Goal: Information Seeking & Learning: Compare options

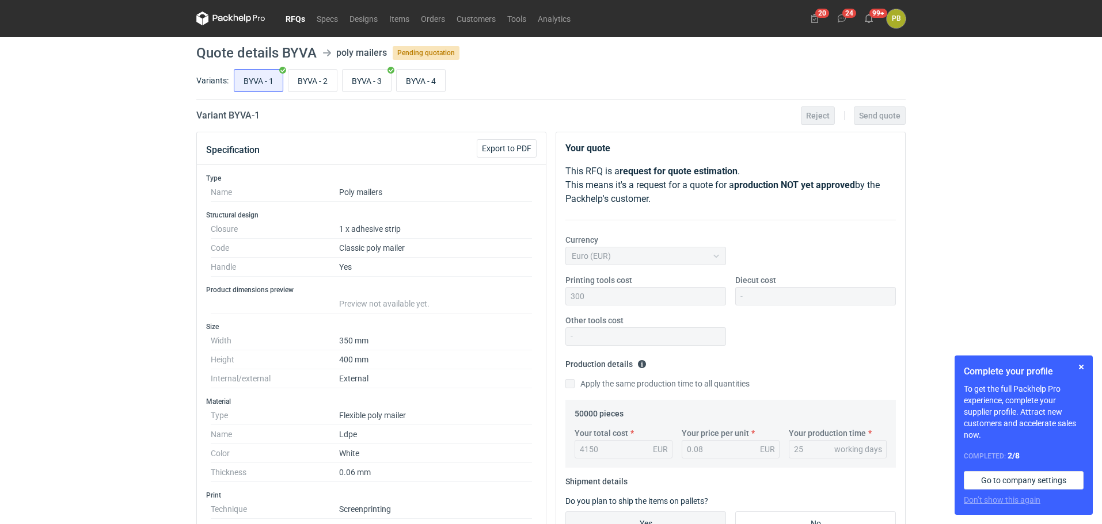
drag, startPoint x: 1101, startPoint y: 74, endPoint x: 1103, endPoint y: 97, distance: 23.1
click at [1101, 97] on html "RFQs Specs Designs Items Orders Customers Tools Analytics 20 24 99+ PB [PERSON_…" at bounding box center [551, 262] width 1102 height 524
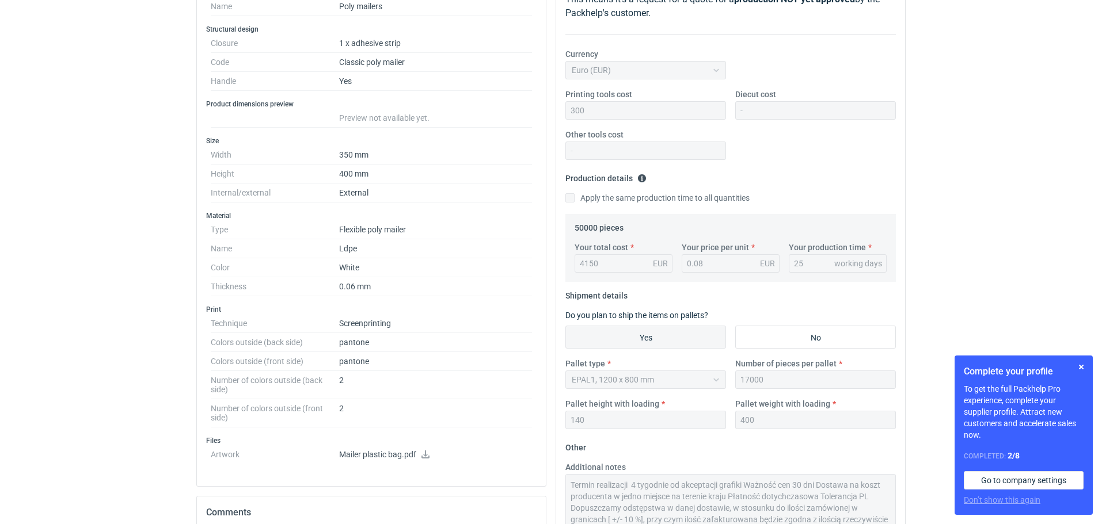
scroll to position [224, 0]
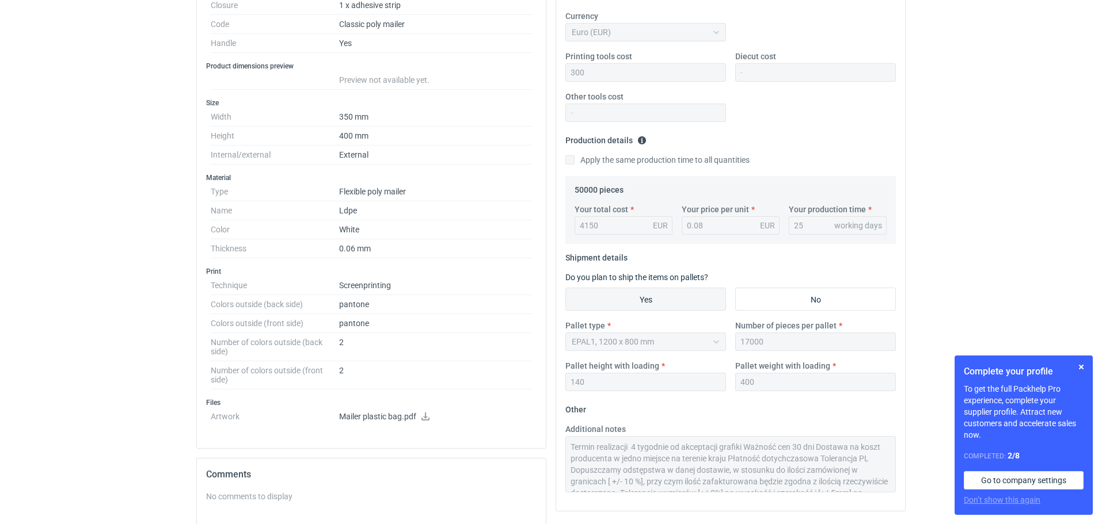
click at [424, 414] on icon at bounding box center [425, 417] width 9 height 8
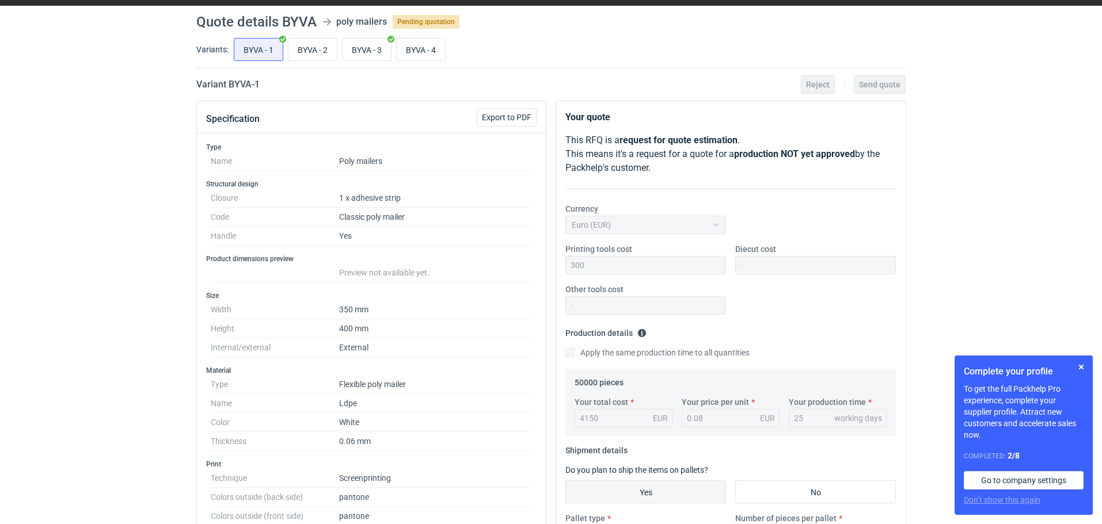
scroll to position [0, 0]
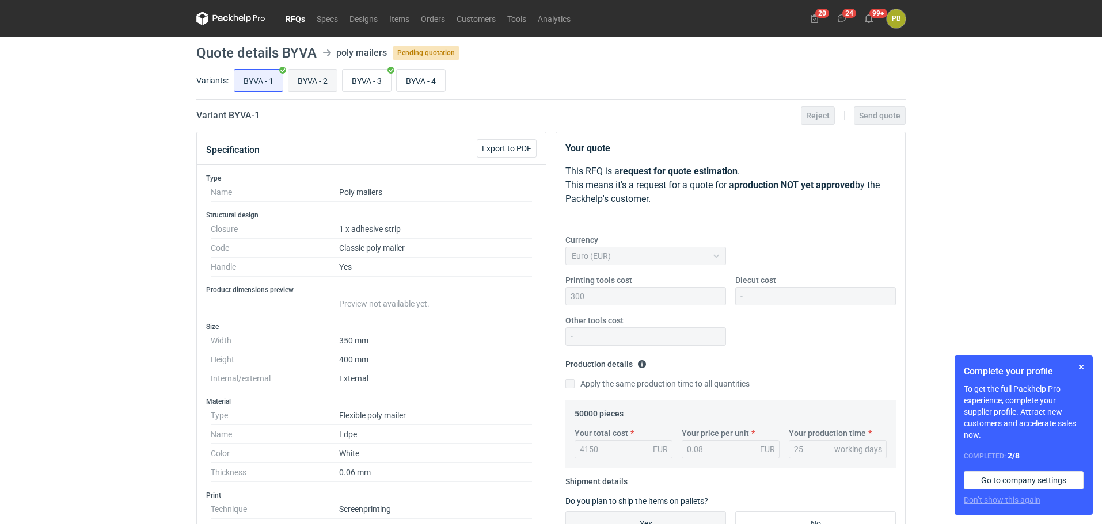
click at [310, 74] on input "BYVA - 2" at bounding box center [312, 81] width 48 height 22
radio input "true"
click at [378, 77] on input "BYVA - 3" at bounding box center [366, 81] width 48 height 22
radio input "true"
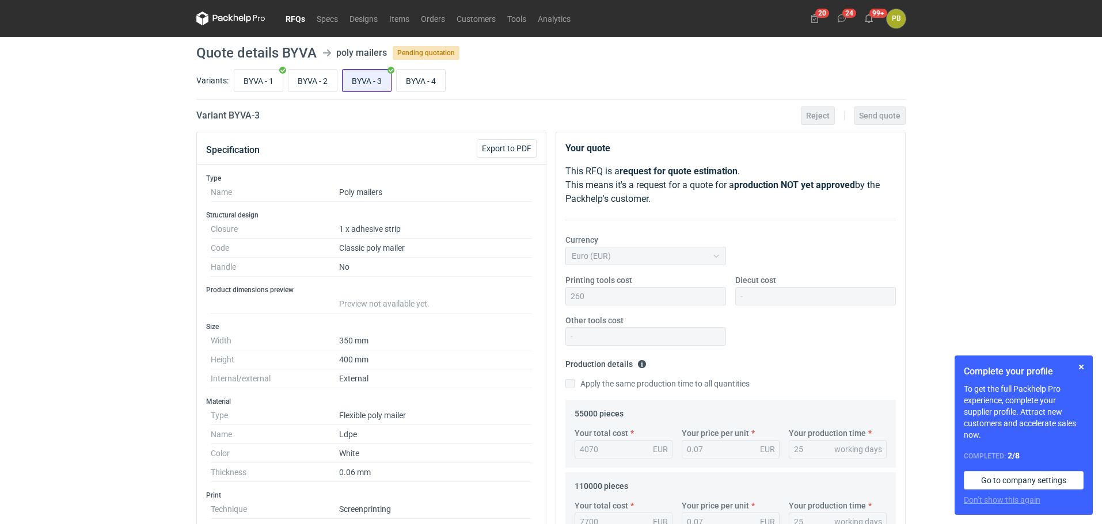
scroll to position [21, 0]
click at [425, 81] on input "BYVA - 4" at bounding box center [421, 81] width 48 height 22
radio input "true"
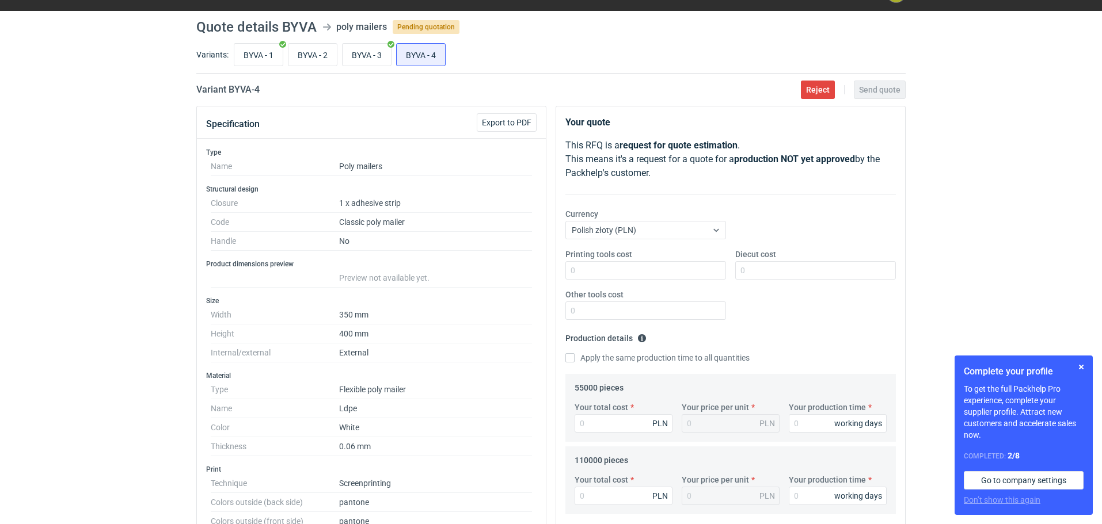
scroll to position [22, 0]
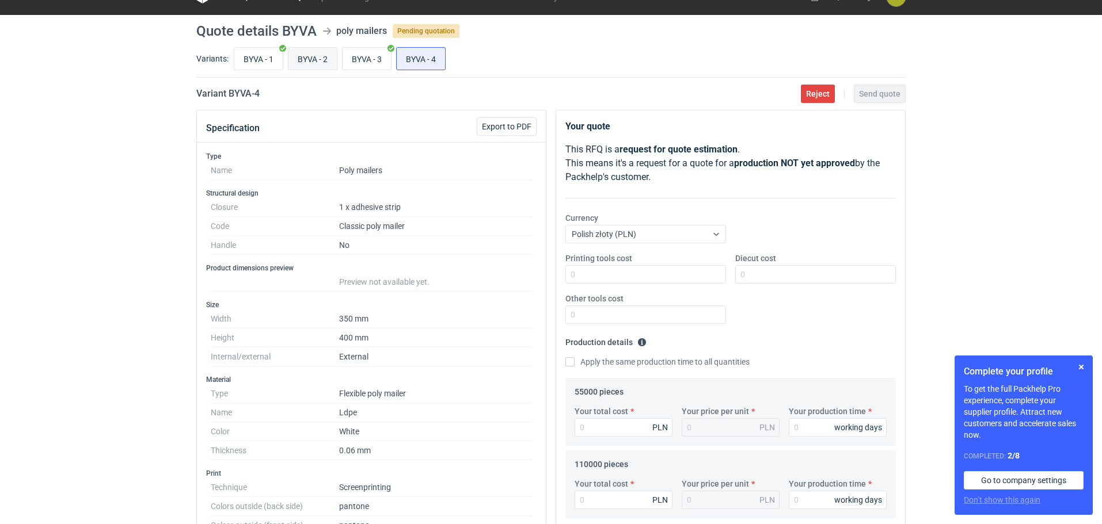
click at [313, 56] on input "BYVA - 2" at bounding box center [312, 59] width 48 height 22
radio input "true"
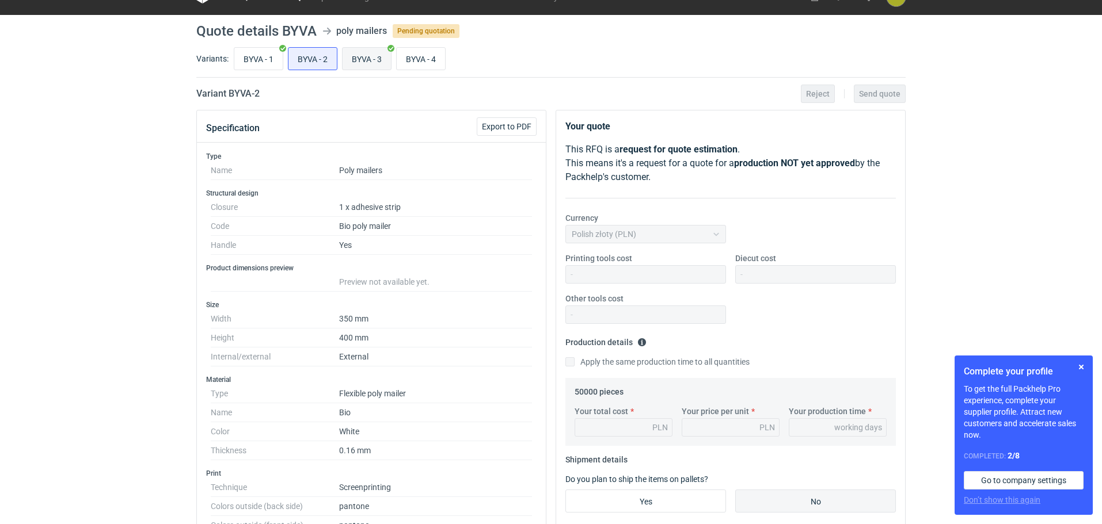
click at [360, 58] on input "BYVA - 3" at bounding box center [366, 59] width 48 height 22
radio input "true"
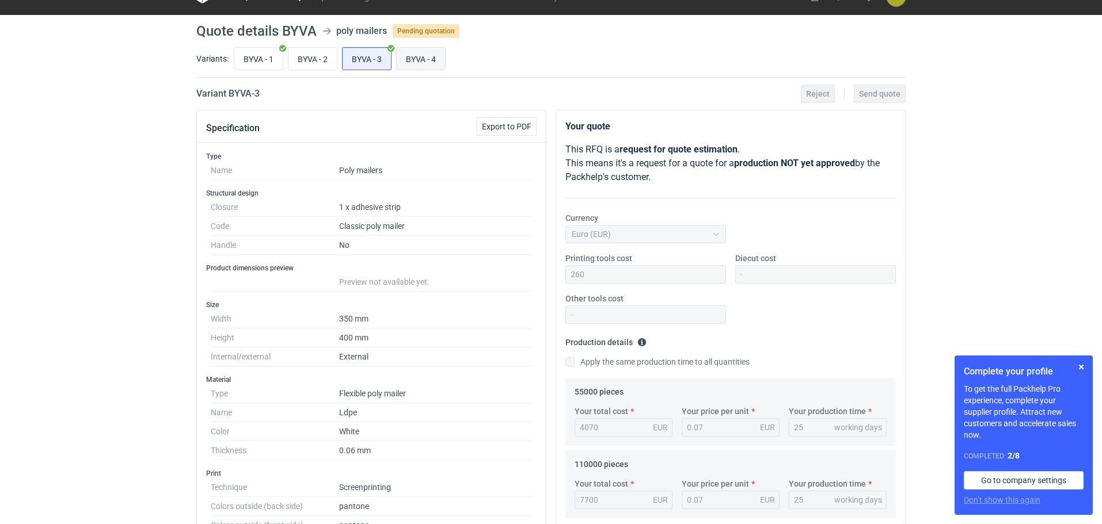
scroll to position [21, 0]
click at [411, 60] on input "BYVA - 4" at bounding box center [421, 59] width 48 height 22
radio input "true"
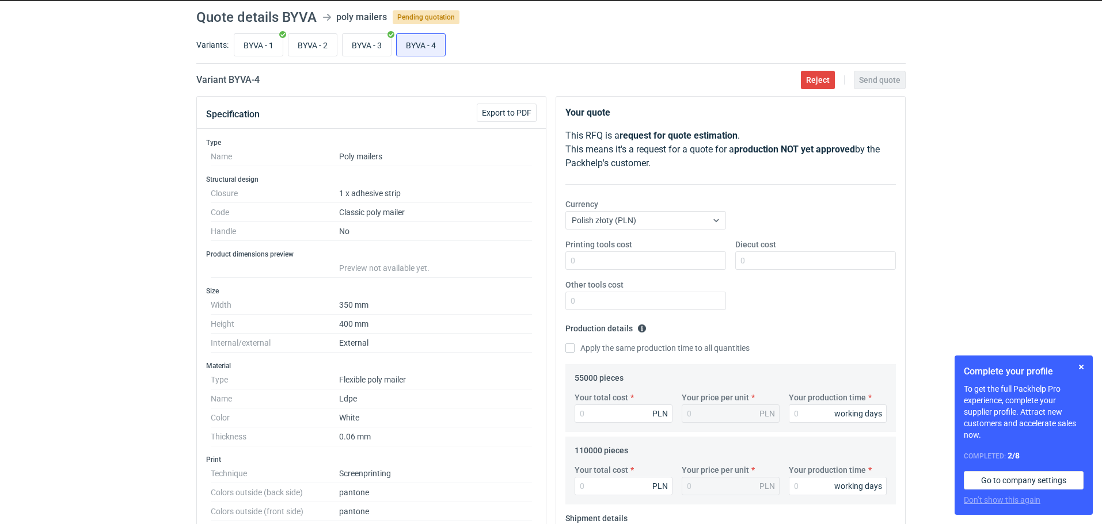
scroll to position [31, 0]
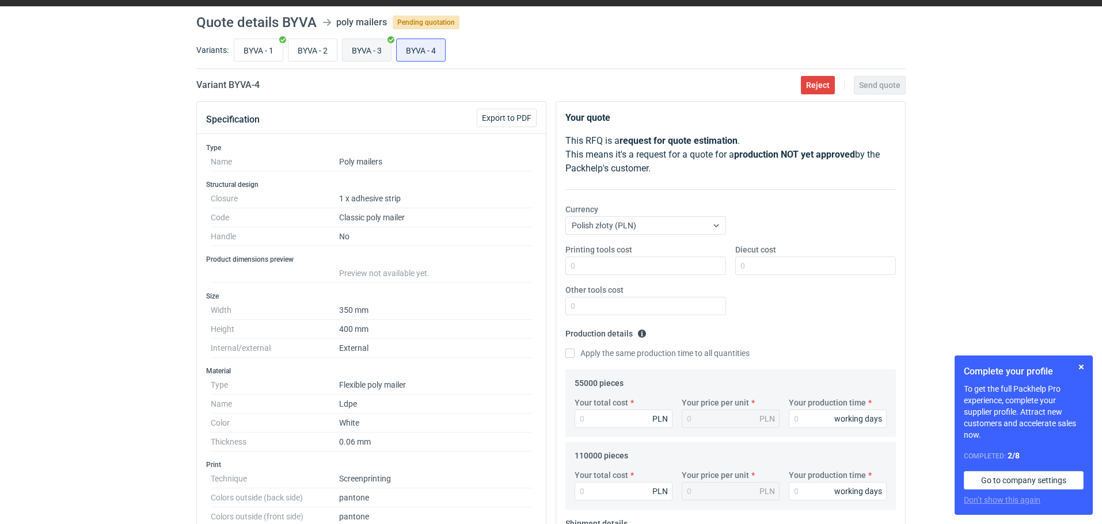
click at [372, 50] on input "BYVA - 3" at bounding box center [366, 50] width 48 height 22
radio input "true"
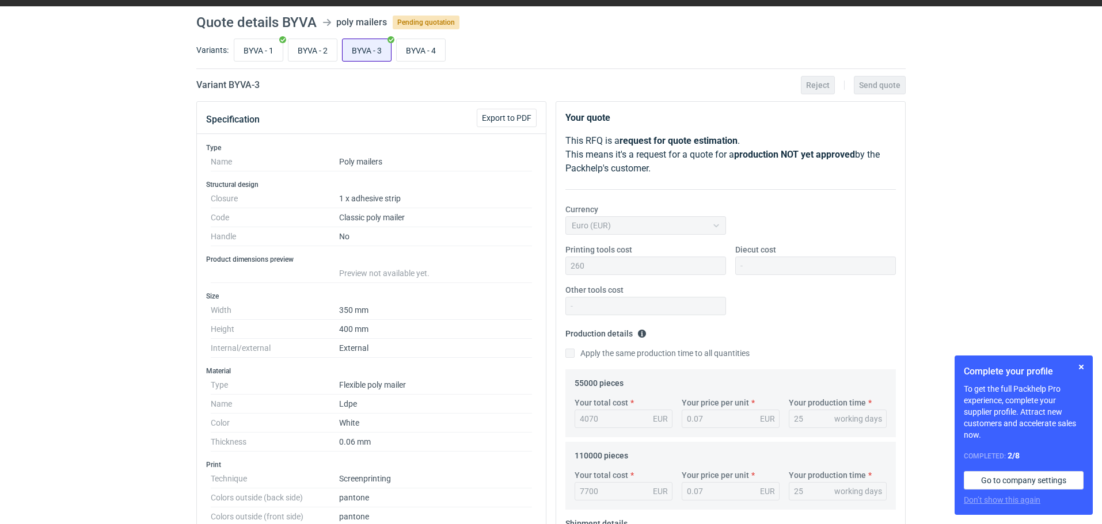
scroll to position [21, 0]
click at [427, 48] on input "BYVA - 4" at bounding box center [421, 50] width 48 height 22
radio input "true"
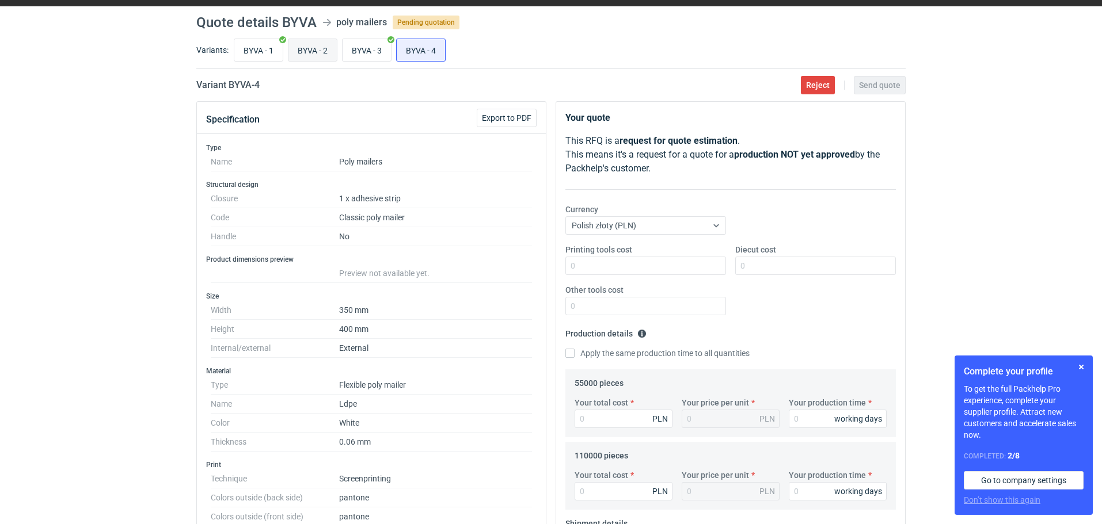
click at [310, 45] on input "BYVA - 2" at bounding box center [312, 50] width 48 height 22
radio input "true"
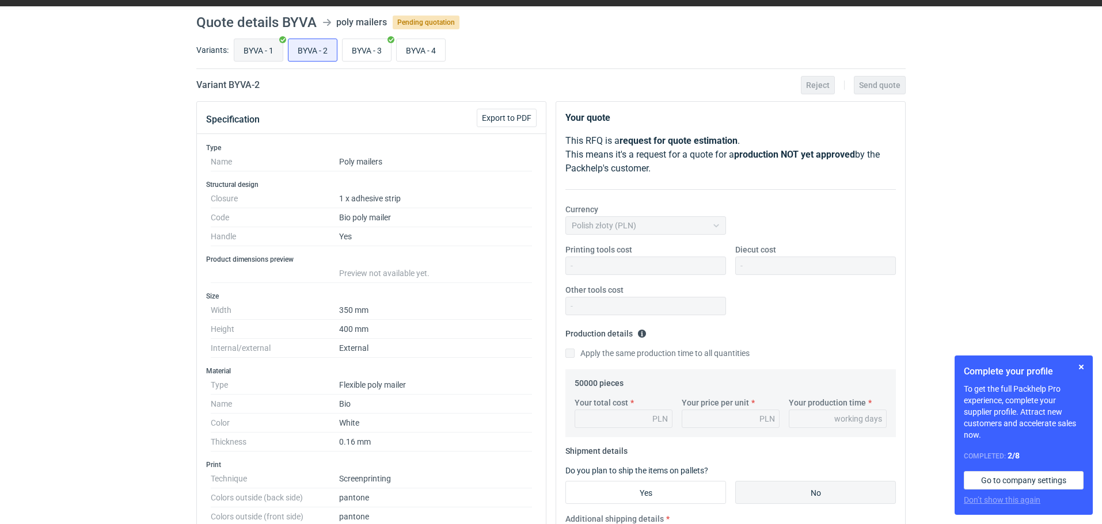
click at [266, 49] on input "BYVA - 1" at bounding box center [258, 50] width 48 height 22
radio input "true"
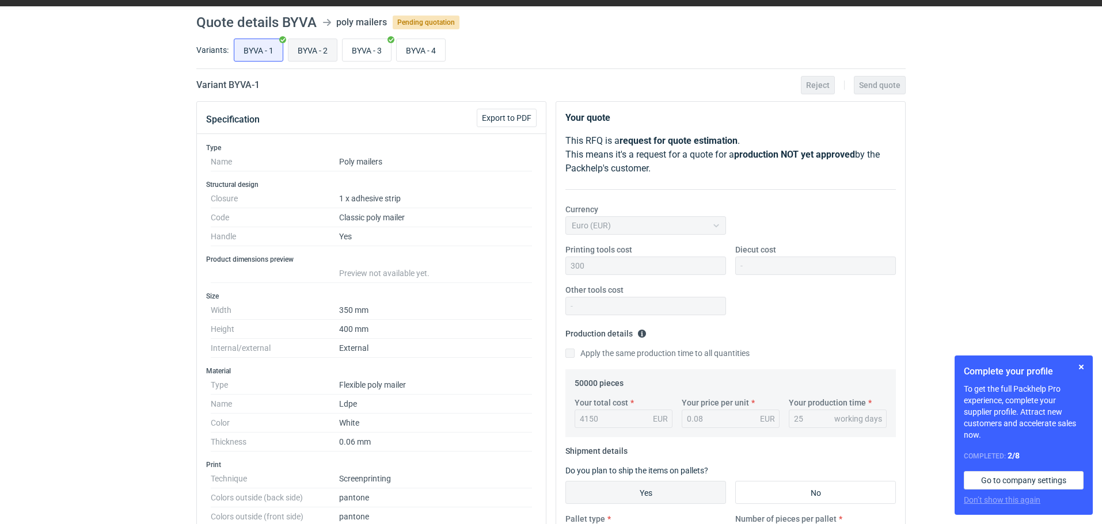
click at [307, 51] on input "BYVA - 2" at bounding box center [312, 50] width 48 height 22
radio input "true"
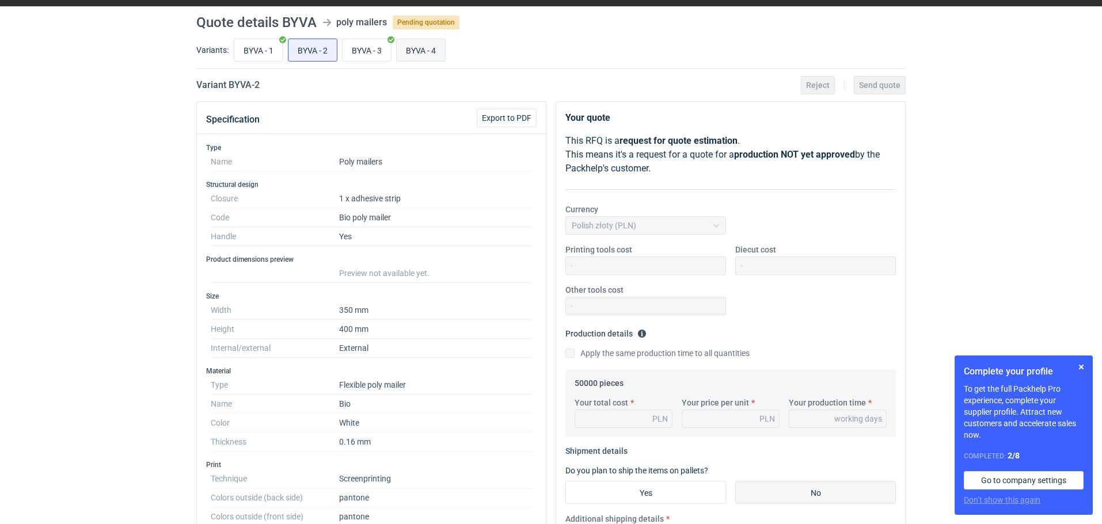
click at [423, 51] on input "BYVA - 4" at bounding box center [421, 50] width 48 height 22
radio input "true"
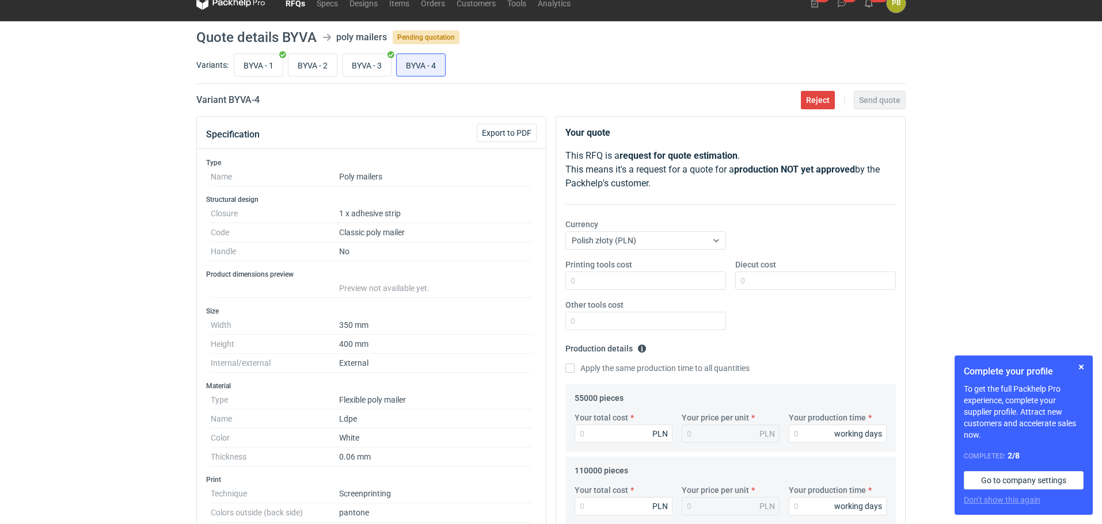
scroll to position [10, 0]
